Goal: Browse casually

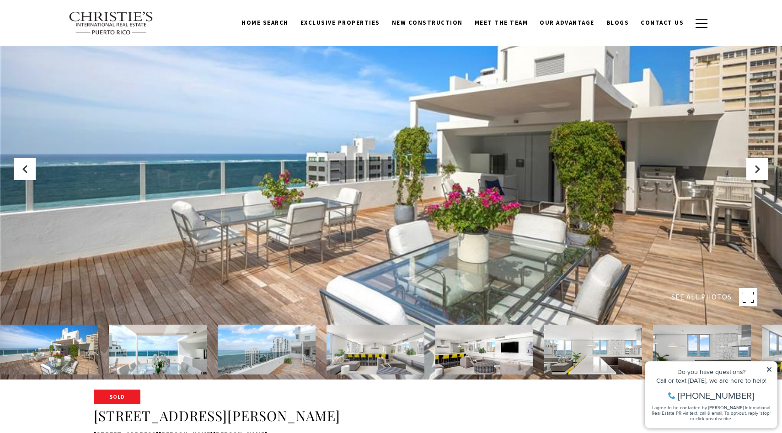
scroll to position [11, 0]
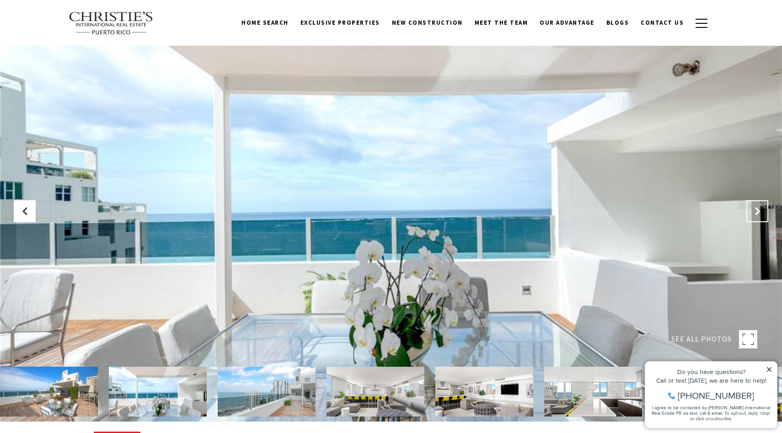
click at [758, 212] on icon "Next Slide" at bounding box center [757, 211] width 9 height 9
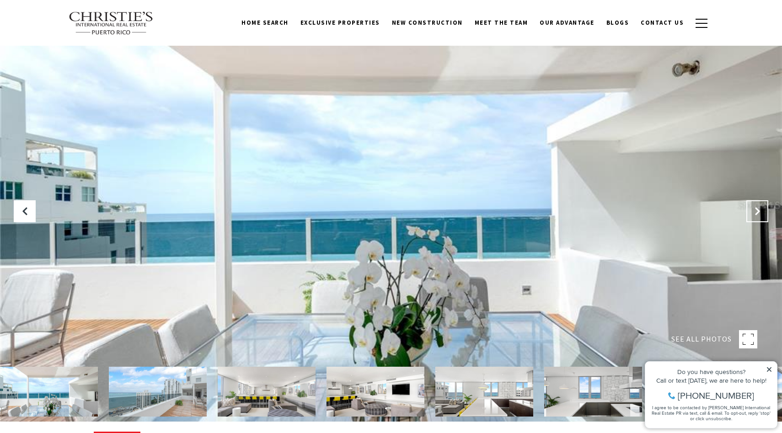
click at [758, 212] on icon "Next Slide" at bounding box center [757, 211] width 9 height 9
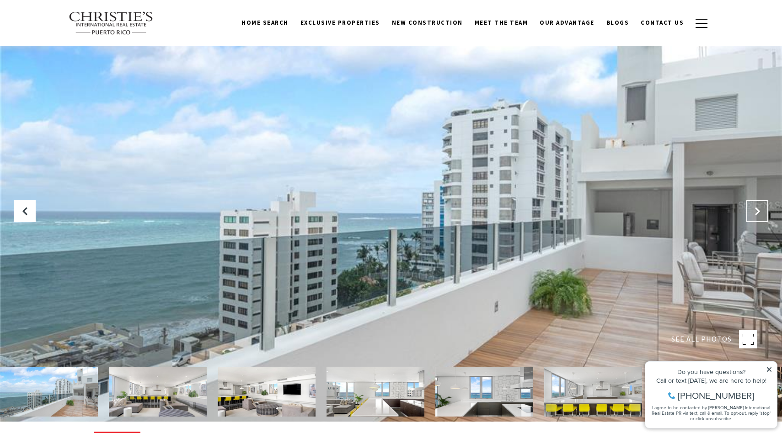
click at [758, 212] on icon "Next Slide" at bounding box center [757, 211] width 9 height 9
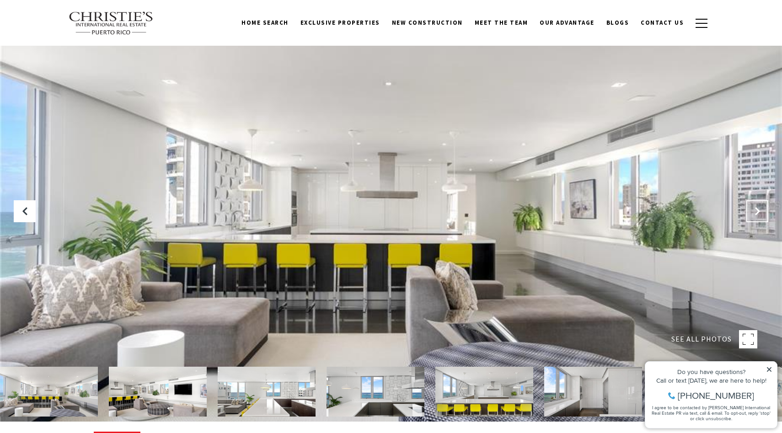
click at [758, 212] on icon "Next Slide" at bounding box center [757, 211] width 9 height 9
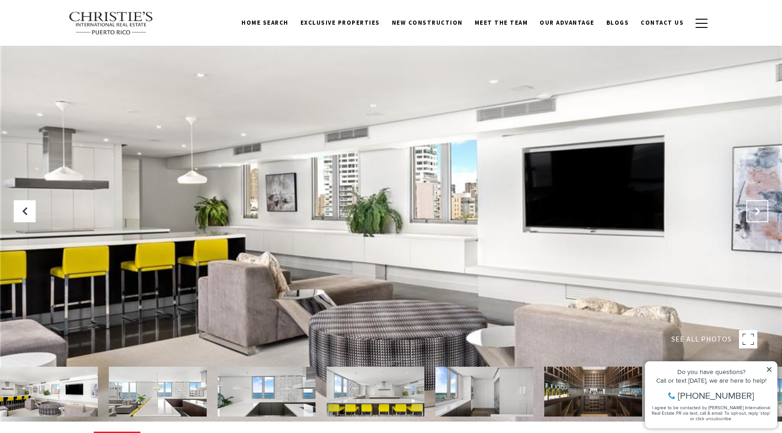
click at [758, 212] on icon "Next Slide" at bounding box center [757, 211] width 9 height 9
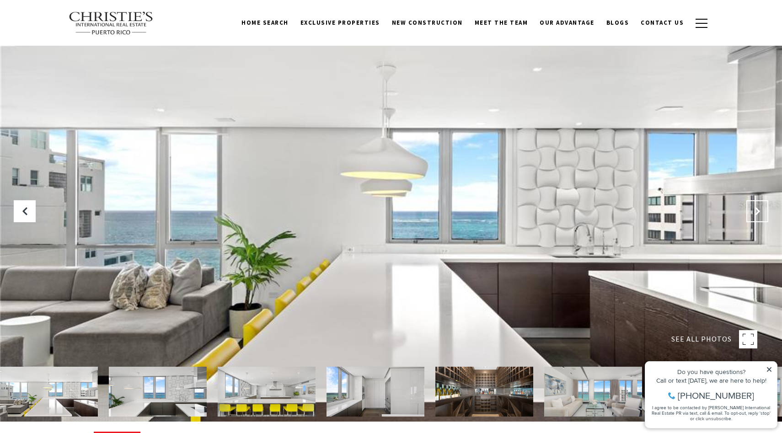
click at [758, 212] on icon "Next Slide" at bounding box center [757, 211] width 9 height 9
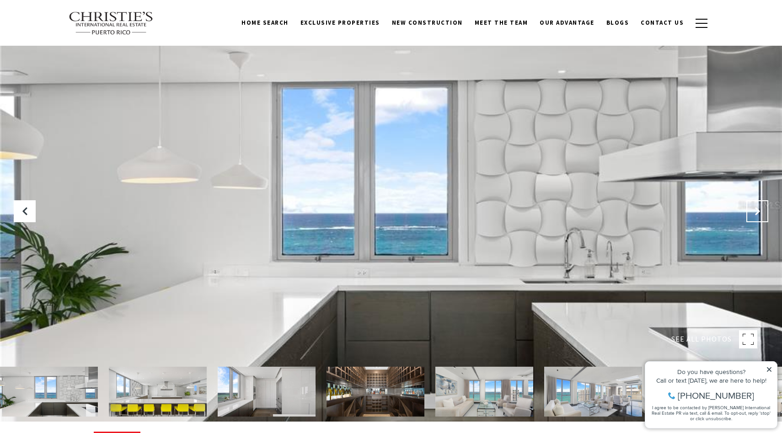
click at [758, 212] on icon "Next Slide" at bounding box center [757, 211] width 9 height 9
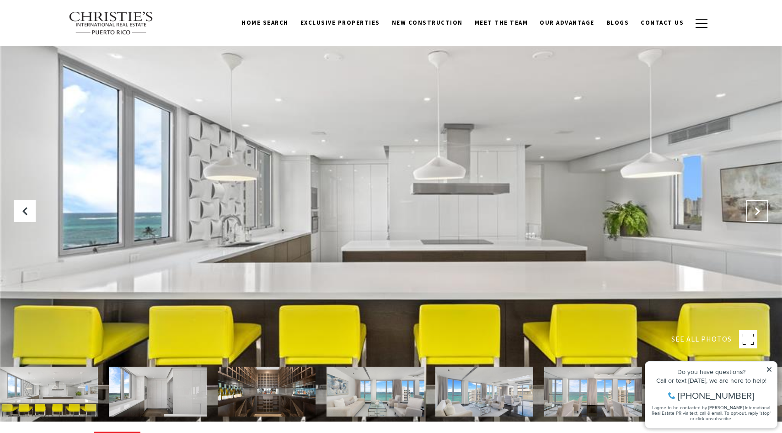
click at [758, 212] on icon "Next Slide" at bounding box center [757, 211] width 9 height 9
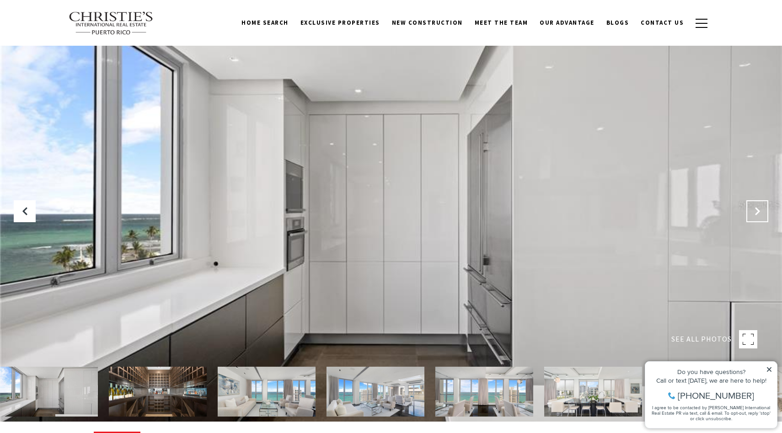
click at [758, 212] on icon "Next Slide" at bounding box center [757, 211] width 9 height 9
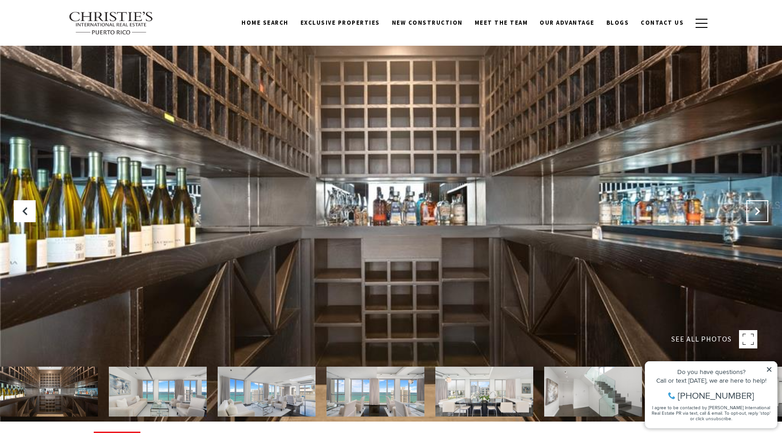
click at [758, 212] on icon "Next Slide" at bounding box center [757, 211] width 9 height 9
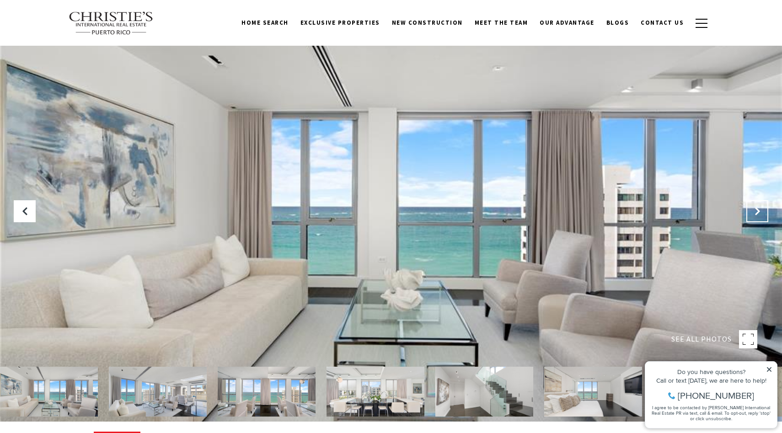
click at [758, 212] on icon "Next Slide" at bounding box center [757, 211] width 9 height 9
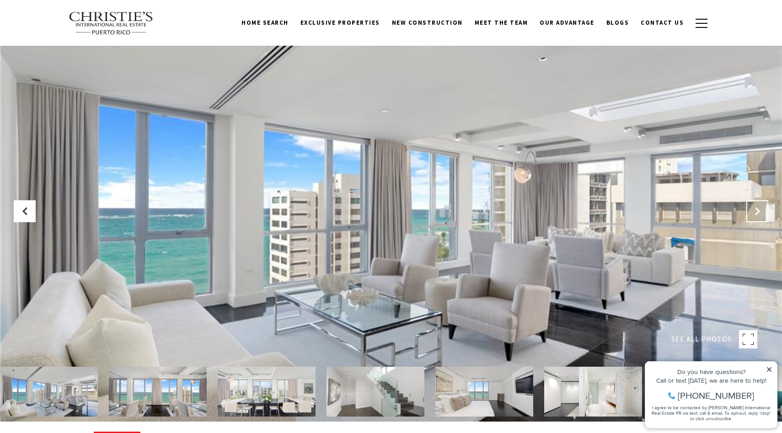
click at [758, 212] on icon "Next Slide" at bounding box center [757, 211] width 9 height 9
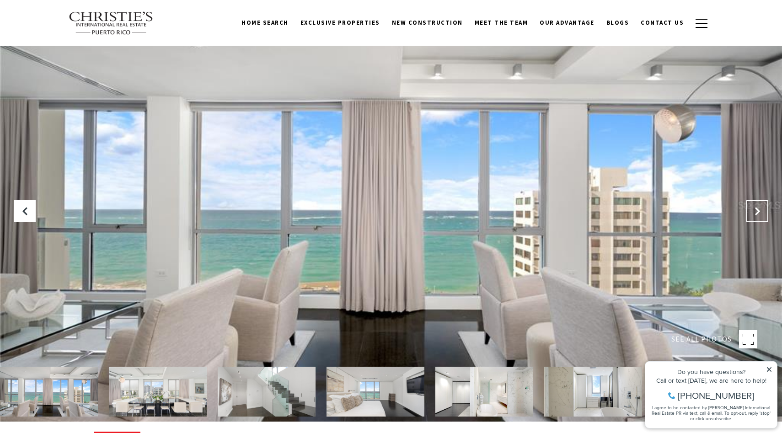
click at [758, 212] on icon "Next Slide" at bounding box center [757, 211] width 9 height 9
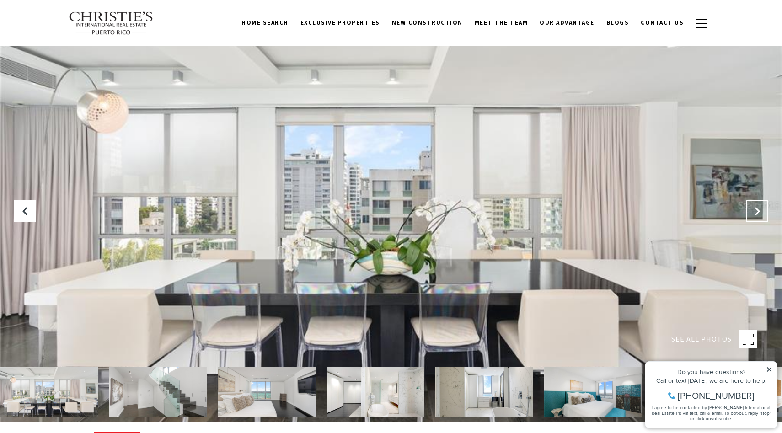
click at [758, 212] on icon "Next Slide" at bounding box center [757, 211] width 9 height 9
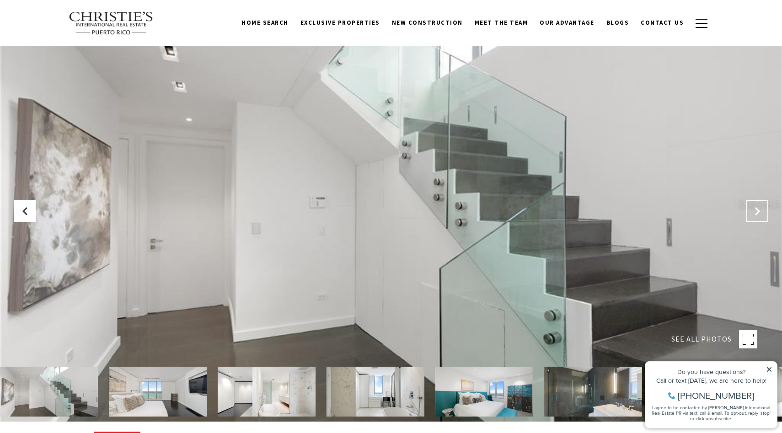
click at [758, 212] on icon "Next Slide" at bounding box center [757, 211] width 9 height 9
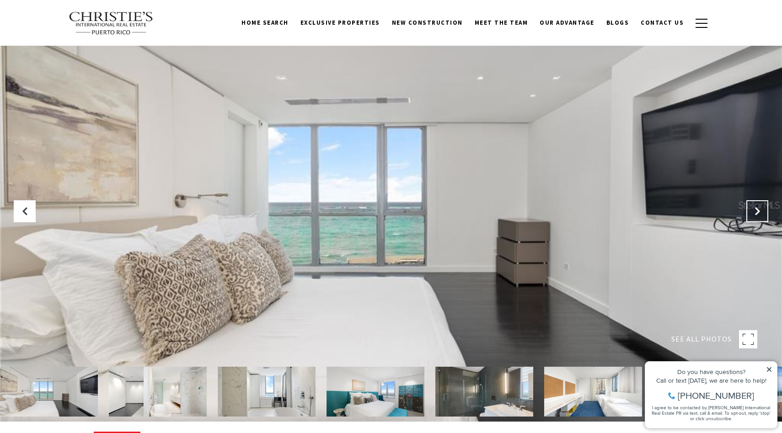
click at [758, 212] on icon "Next Slide" at bounding box center [757, 211] width 9 height 9
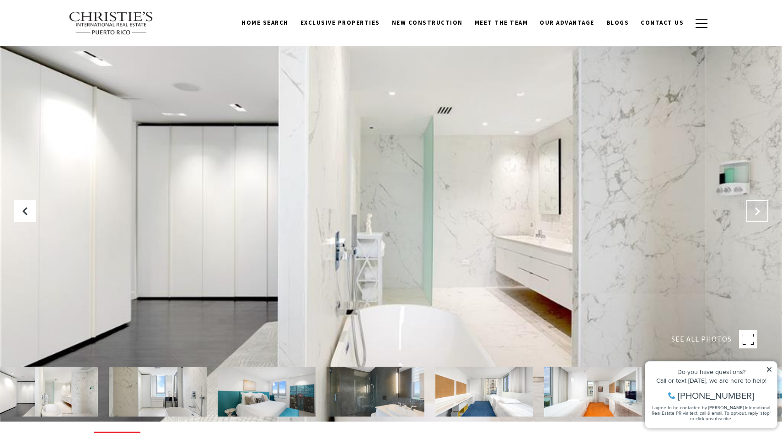
click at [758, 212] on icon "Next Slide" at bounding box center [757, 211] width 9 height 9
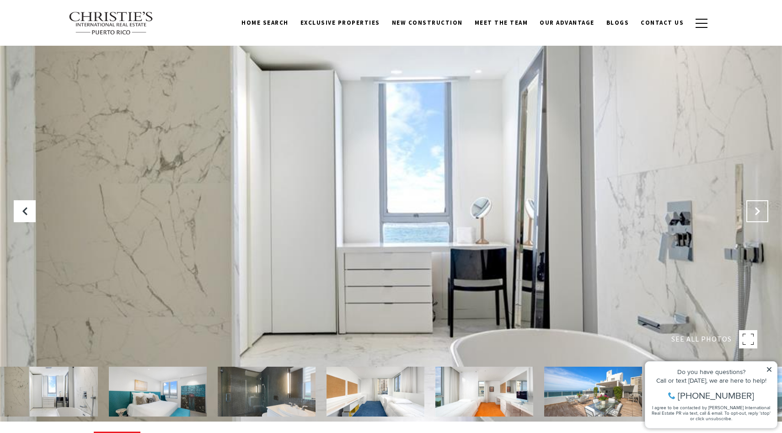
click at [758, 212] on icon "Next Slide" at bounding box center [757, 211] width 9 height 9
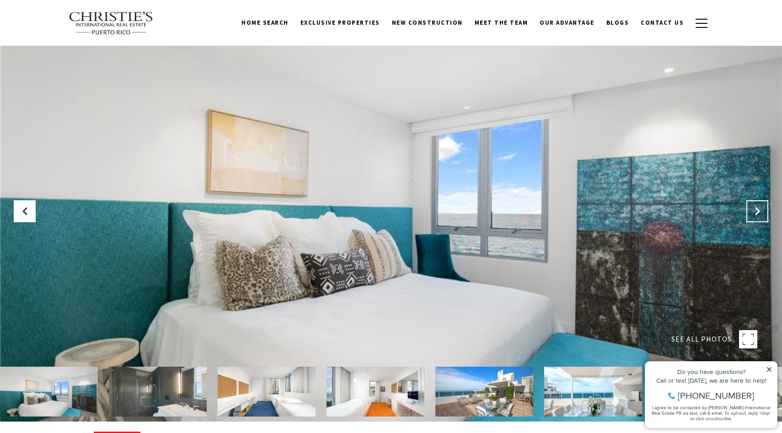
click at [758, 212] on icon "Next Slide" at bounding box center [757, 211] width 9 height 9
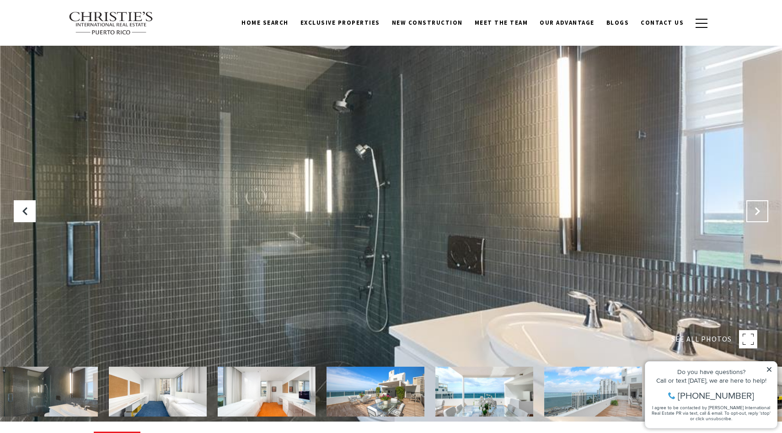
click at [758, 212] on icon "Next Slide" at bounding box center [757, 211] width 9 height 9
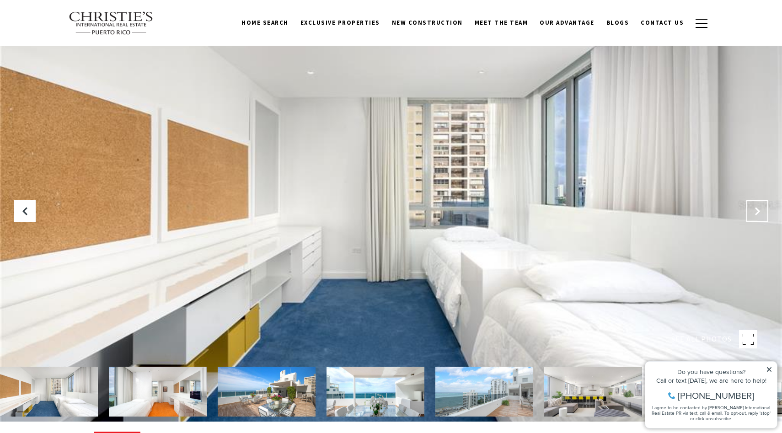
click at [758, 212] on icon "Next Slide" at bounding box center [757, 211] width 9 height 9
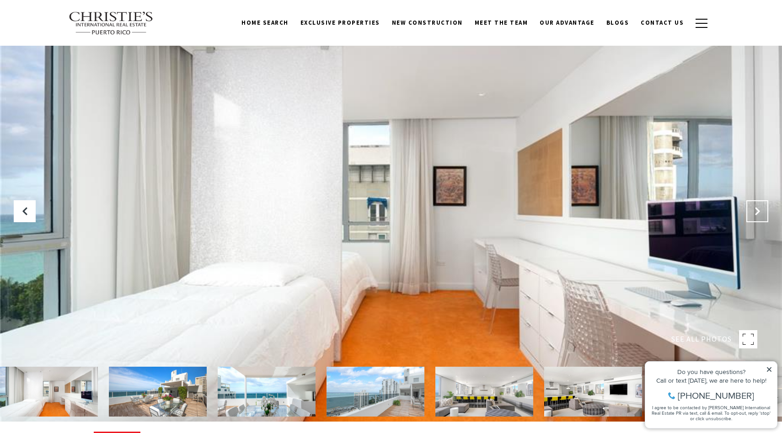
click at [758, 212] on icon "Next Slide" at bounding box center [757, 211] width 9 height 9
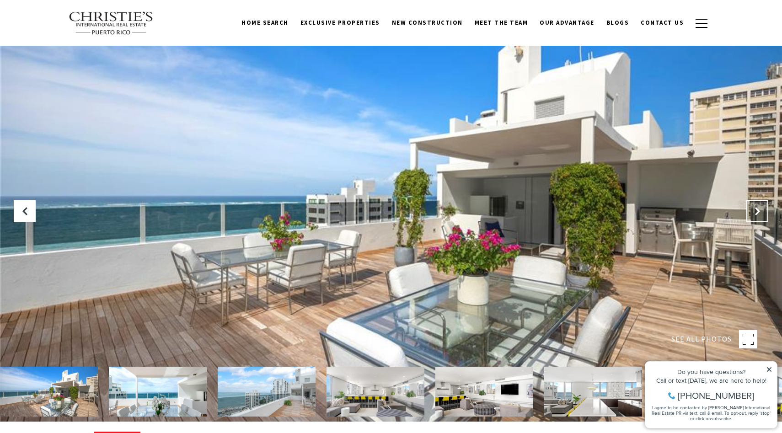
click at [758, 212] on icon "Next Slide" at bounding box center [757, 211] width 9 height 9
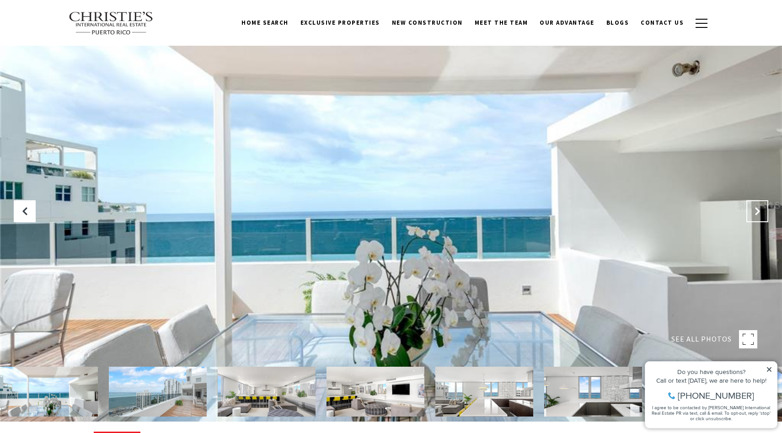
click at [758, 212] on icon "Next Slide" at bounding box center [757, 211] width 9 height 9
